Goal: Transaction & Acquisition: Purchase product/service

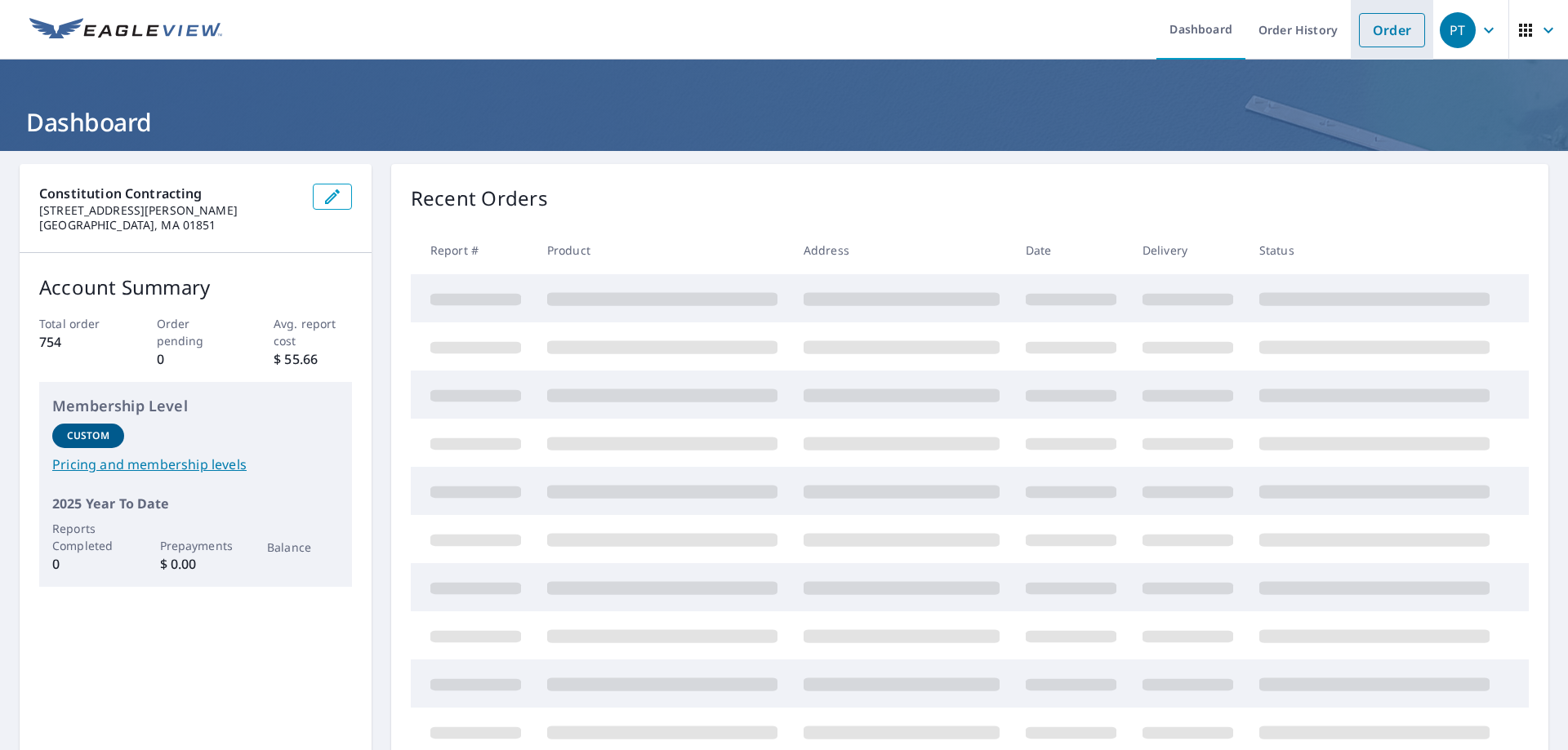
click at [1383, 36] on link "Order" at bounding box center [1392, 30] width 67 height 35
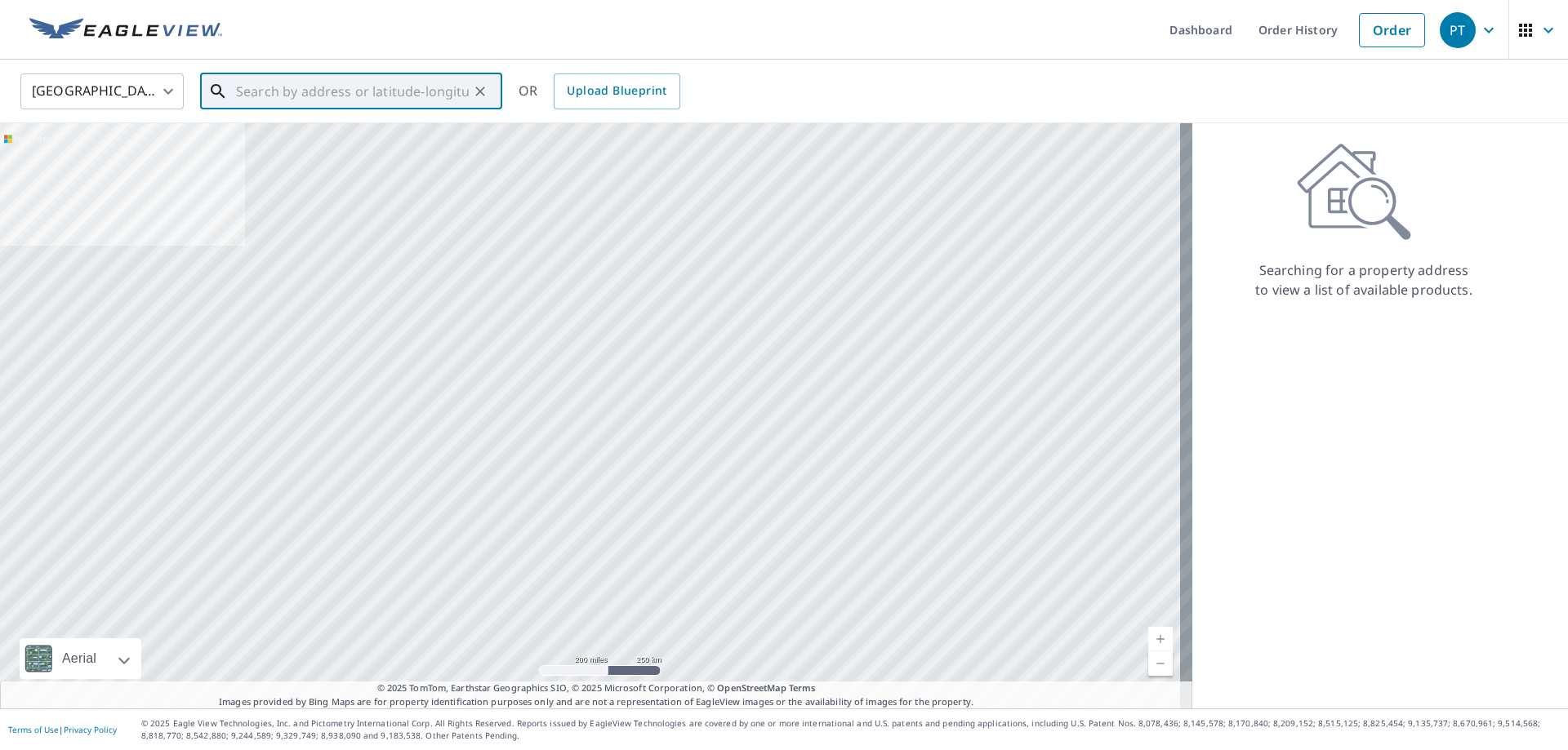
click at [268, 98] on input "text" at bounding box center [352, 91] width 232 height 46
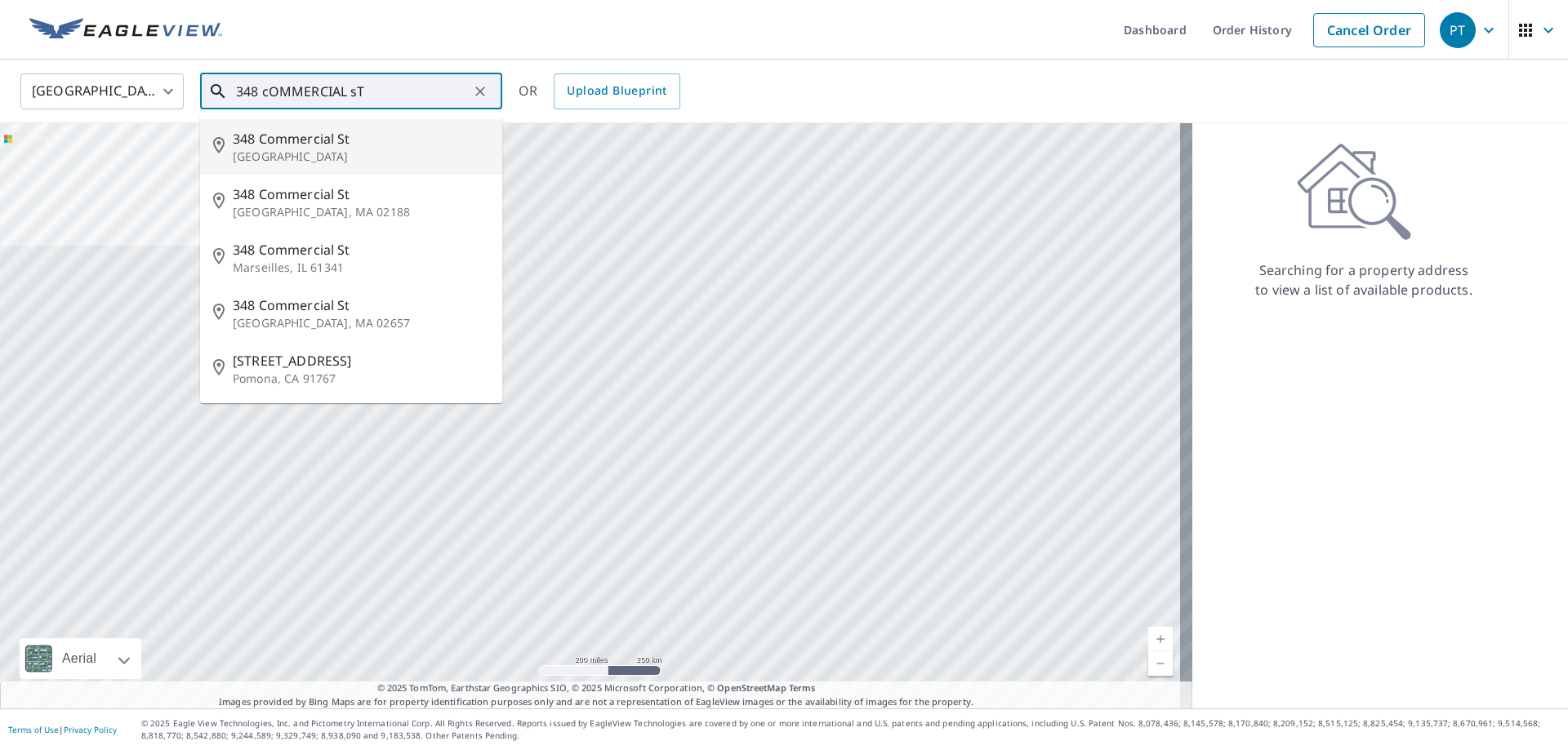
click at [302, 145] on span "348 Commercial St" at bounding box center [360, 139] width 256 height 20
type input "[STREET_ADDRESS]"
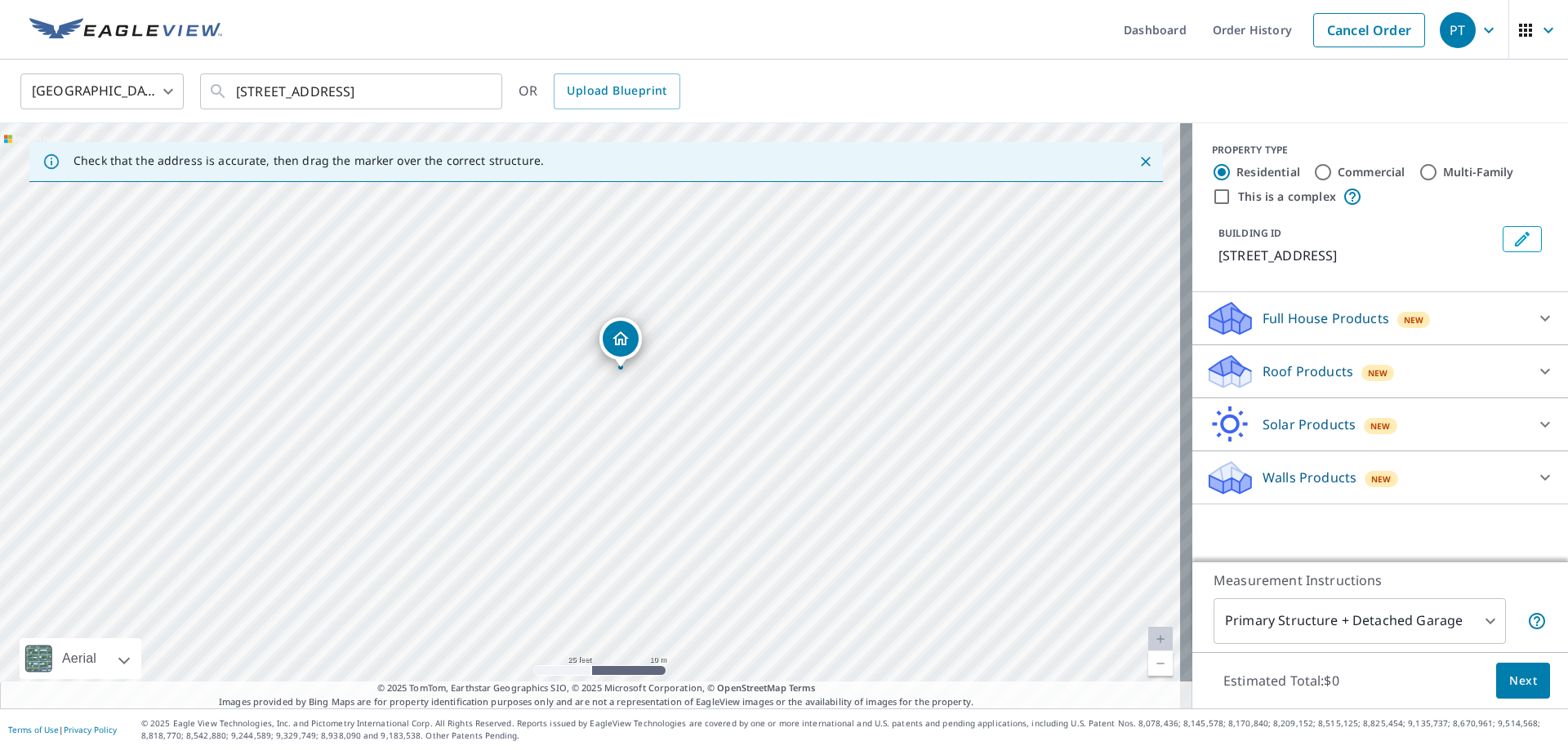
drag, startPoint x: 608, startPoint y: 385, endPoint x: 617, endPoint y: 347, distance: 39.1
click at [1512, 679] on span "Next" at bounding box center [1523, 681] width 27 height 20
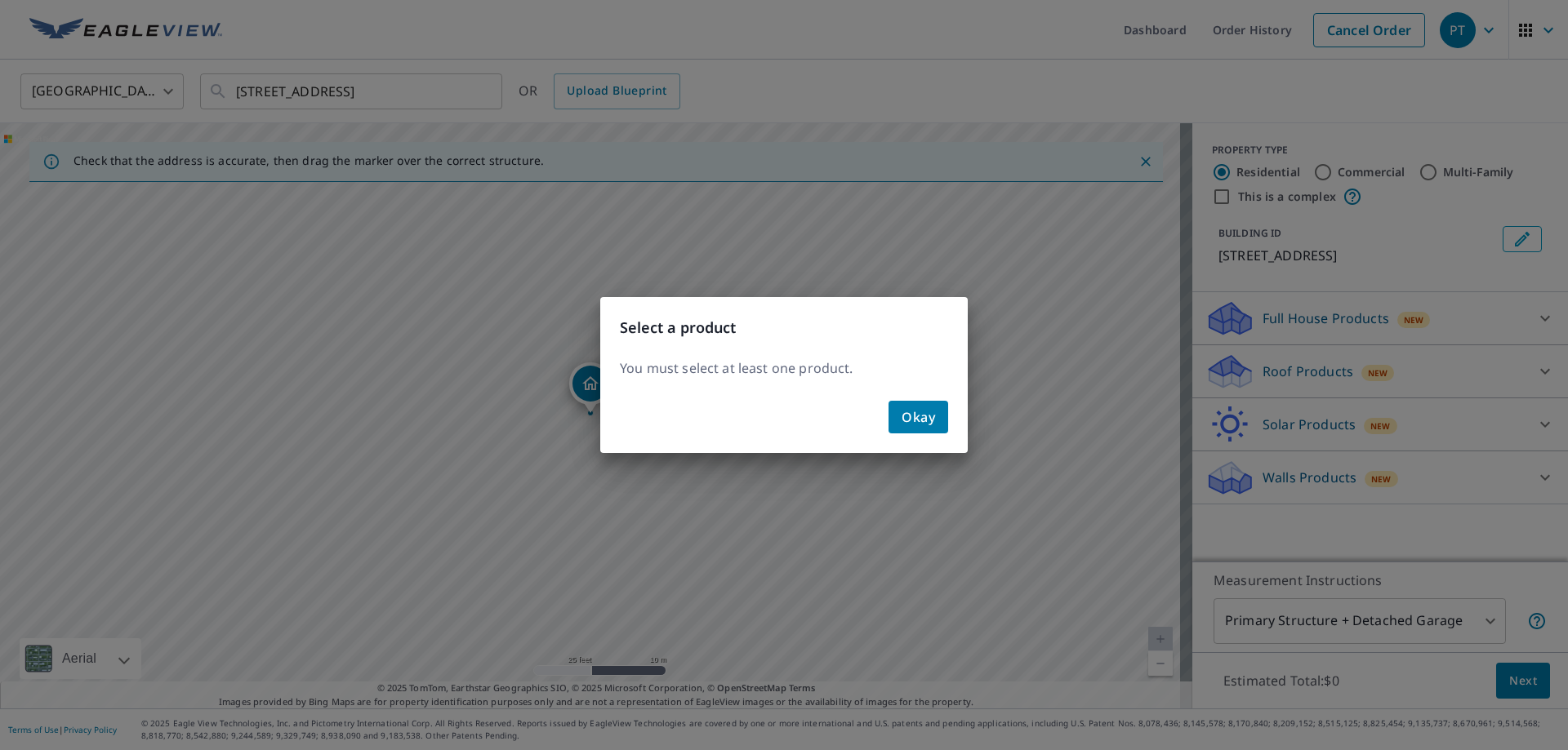
click at [1283, 87] on div "Select a product You must select at least one product. Okay" at bounding box center [784, 375] width 1568 height 750
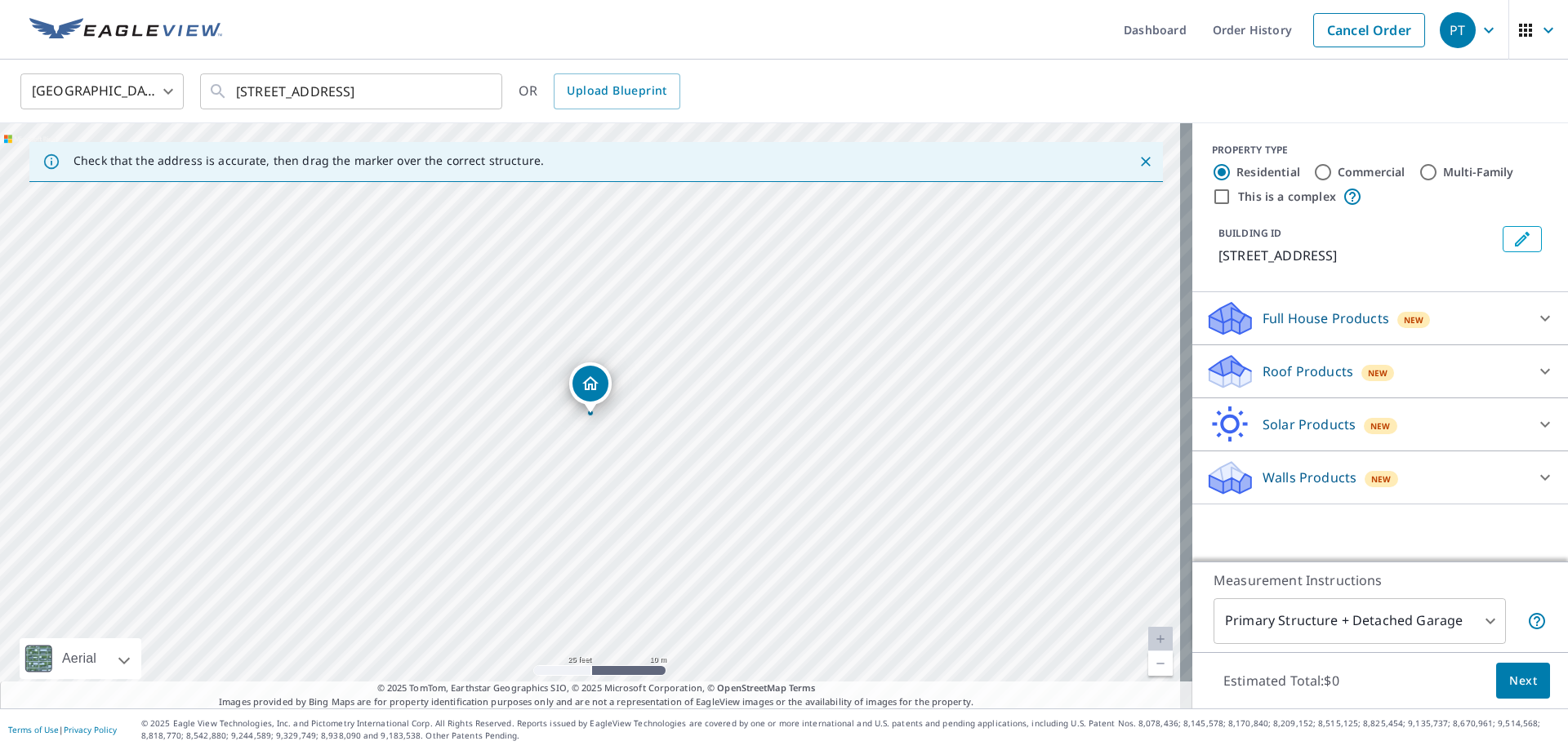
click at [1226, 382] on icon at bounding box center [1224, 378] width 30 height 18
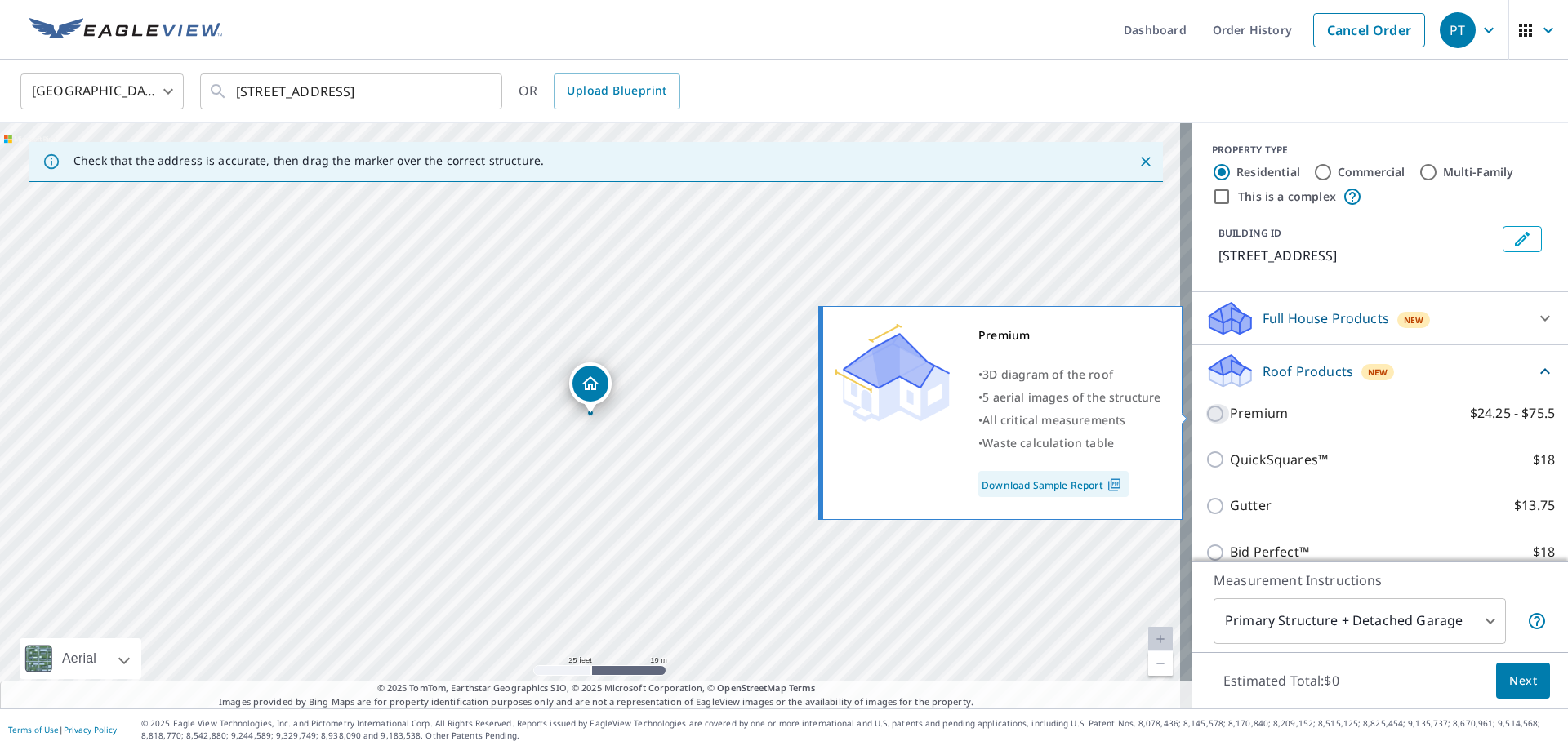
click at [1205, 412] on input "Premium $24.25 - $75.5" at bounding box center [1217, 414] width 25 height 20
checkbox input "true"
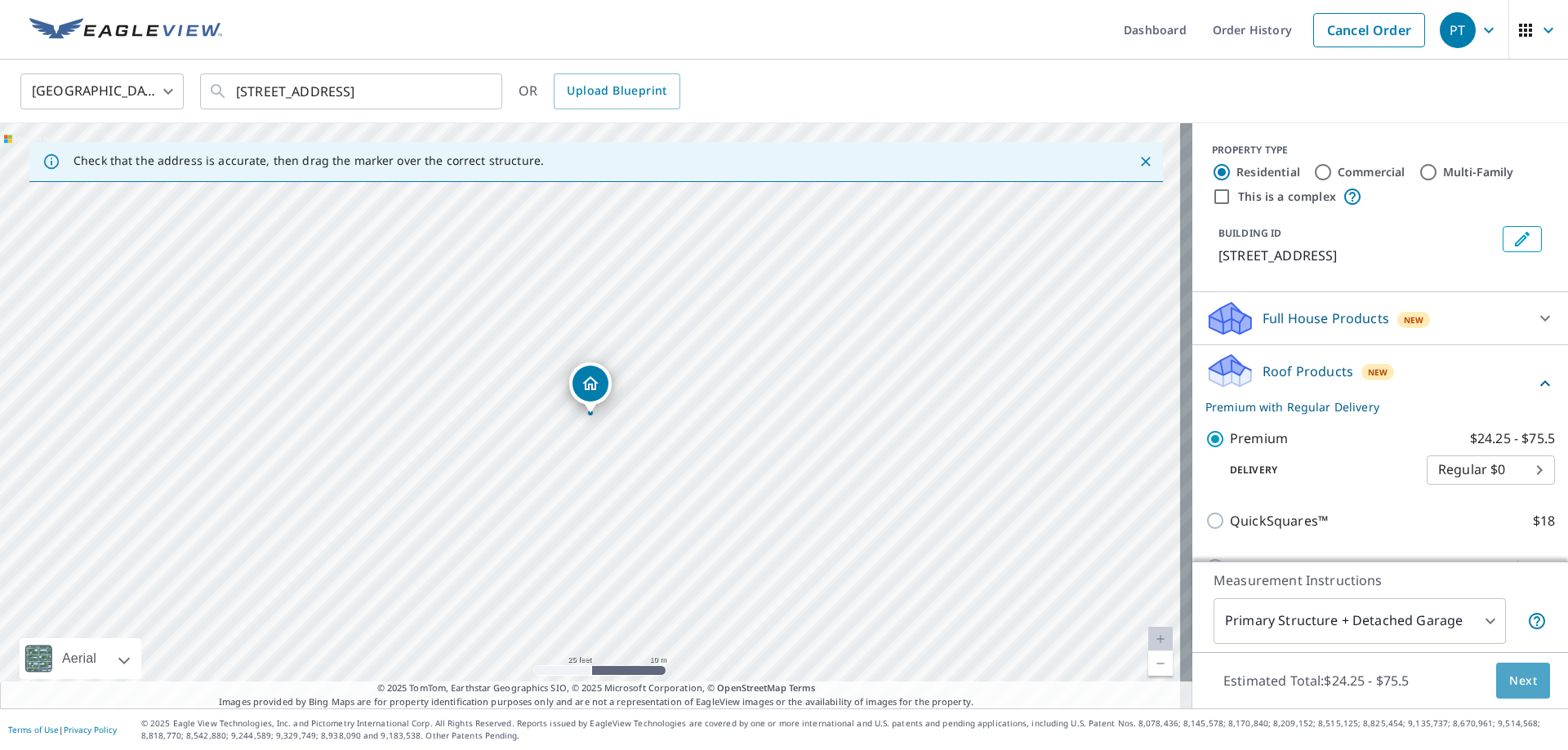
click at [1510, 671] on span "Next" at bounding box center [1523, 681] width 27 height 20
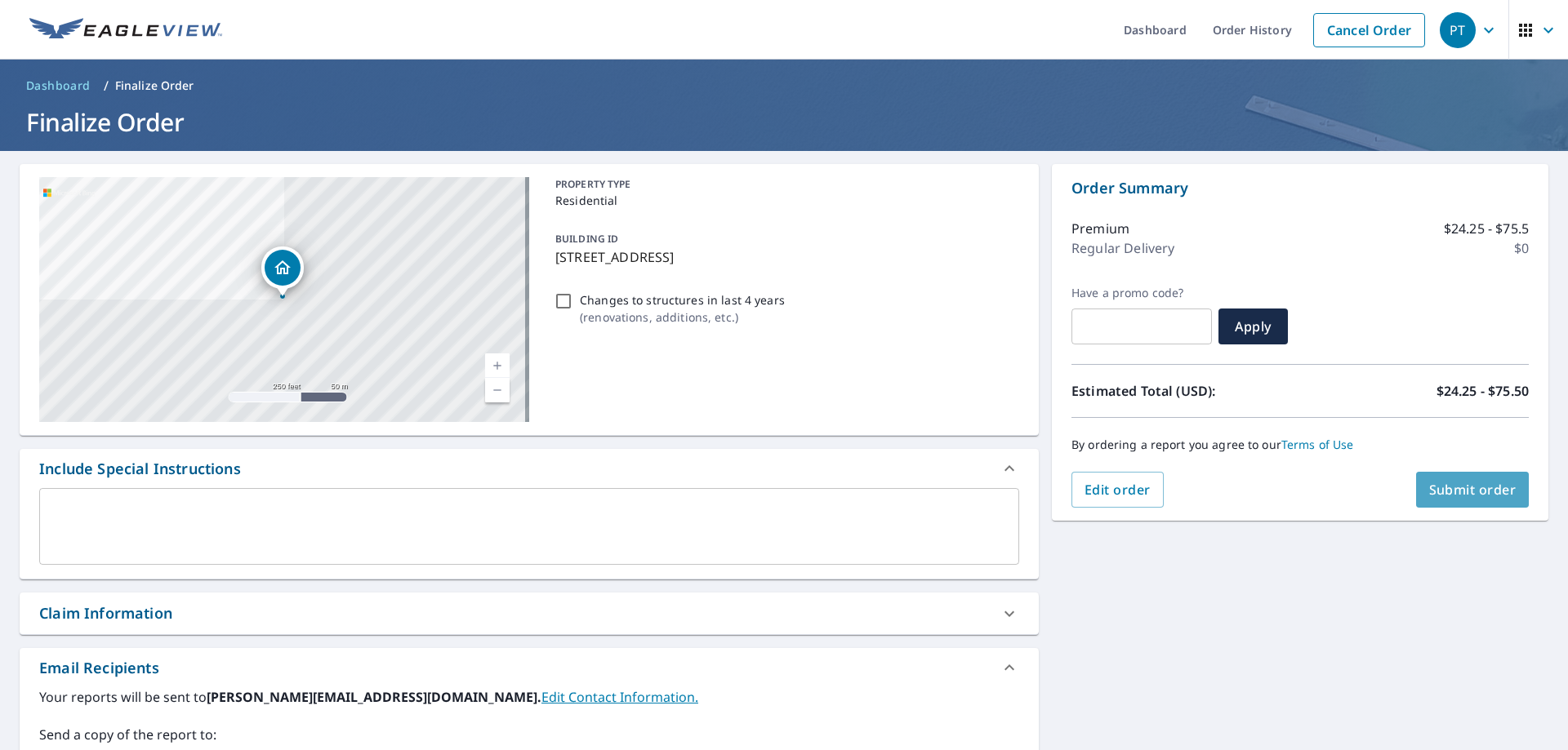
click at [1480, 482] on span "Submit order" at bounding box center [1473, 490] width 88 height 18
